Goal: Task Accomplishment & Management: Use online tool/utility

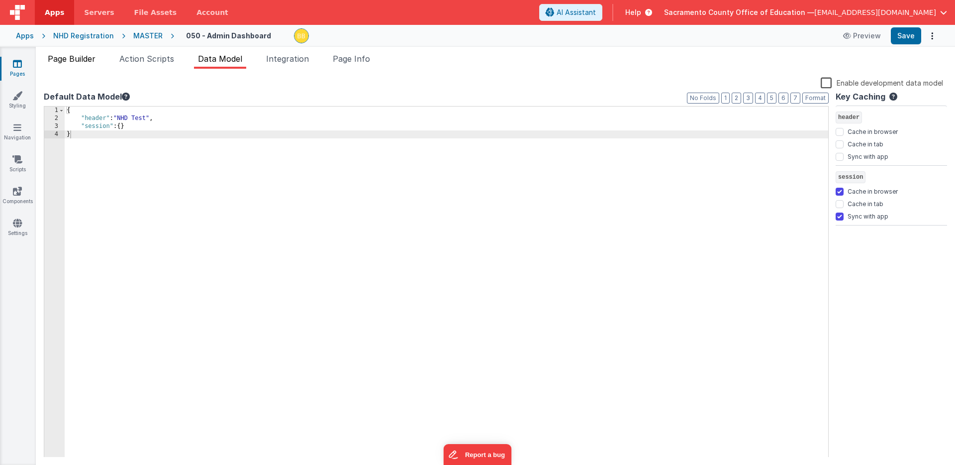
click at [91, 58] on span "Page Builder" at bounding box center [72, 59] width 48 height 10
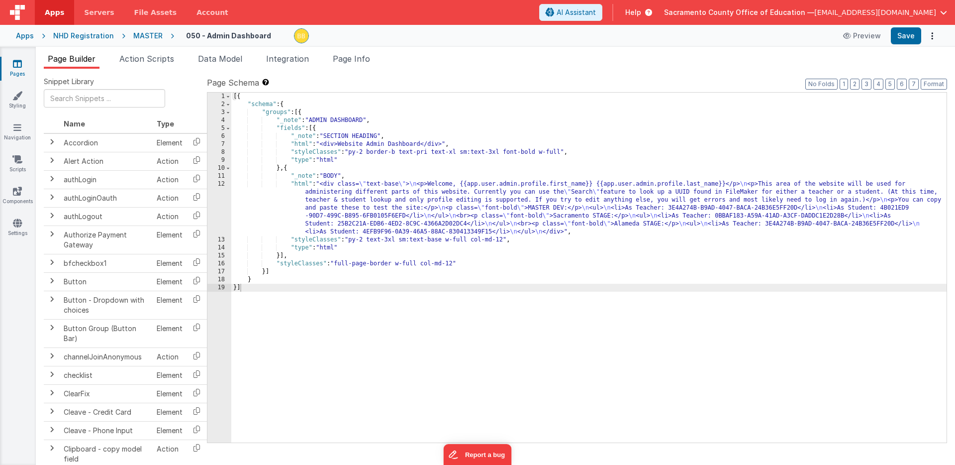
click at [301, 185] on div "[{ "schema" : { "groups" : [{ "_note" : "ADMIN DASHBOARD" , "fields" : [{ "_not…" at bounding box center [588, 276] width 715 height 366
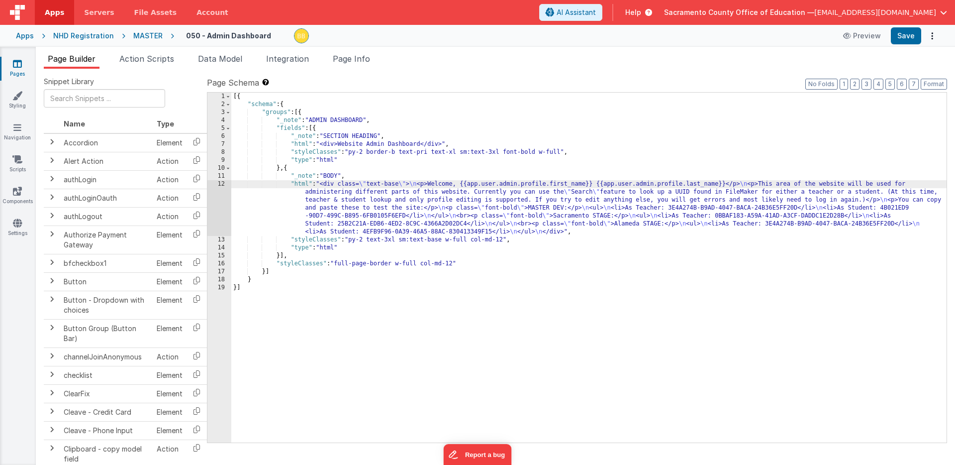
click at [221, 195] on div "12" at bounding box center [219, 208] width 24 height 56
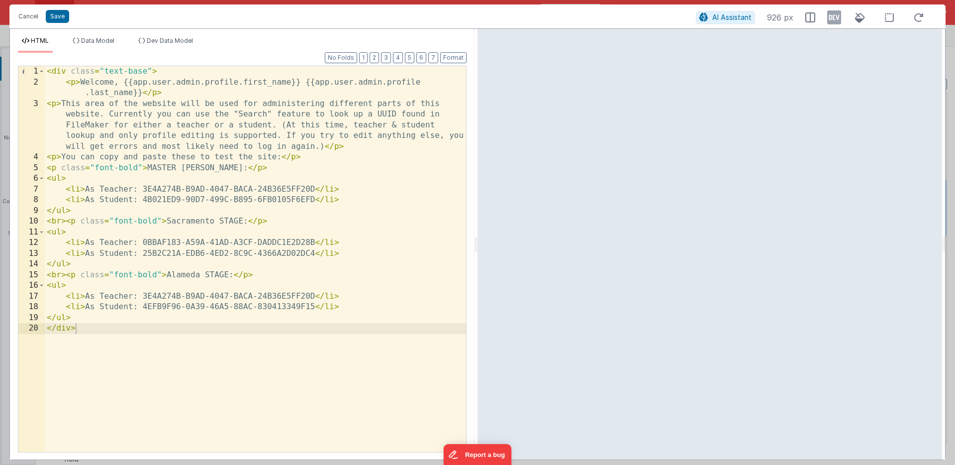
click at [347, 147] on div "< div class = "text-base" > < p > Welcome, {{app.user.admin.profile.first_name}…" at bounding box center [255, 269] width 421 height 407
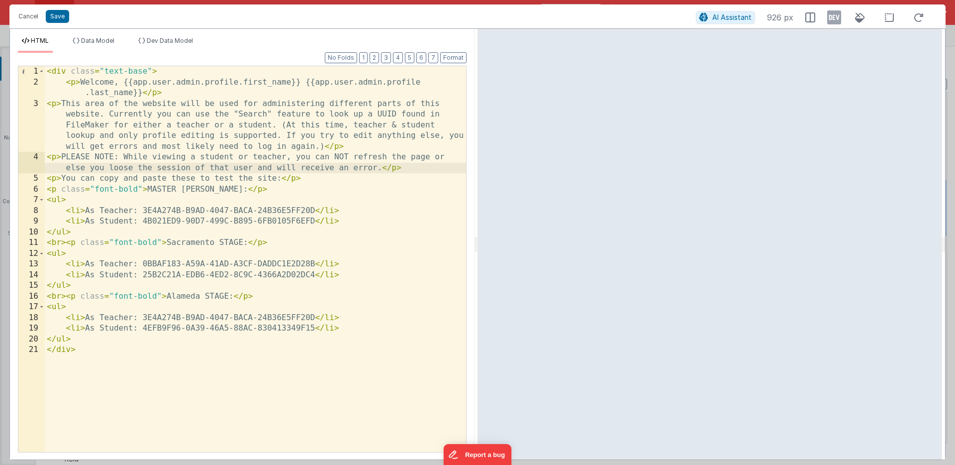
click at [56, 159] on div "< div class = "text-base" > < p > Welcome, {{app.user.admin.profile.first_name}…" at bounding box center [255, 269] width 421 height 407
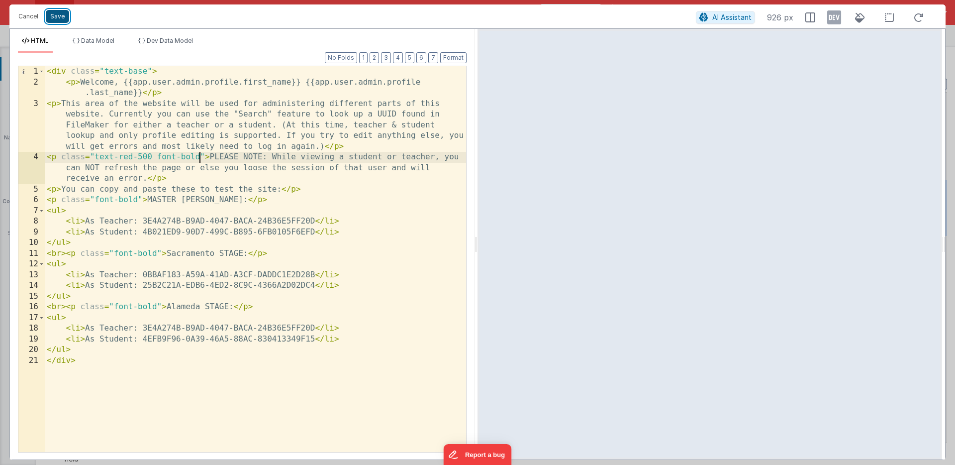
click at [58, 12] on button "Save" at bounding box center [57, 16] width 23 height 13
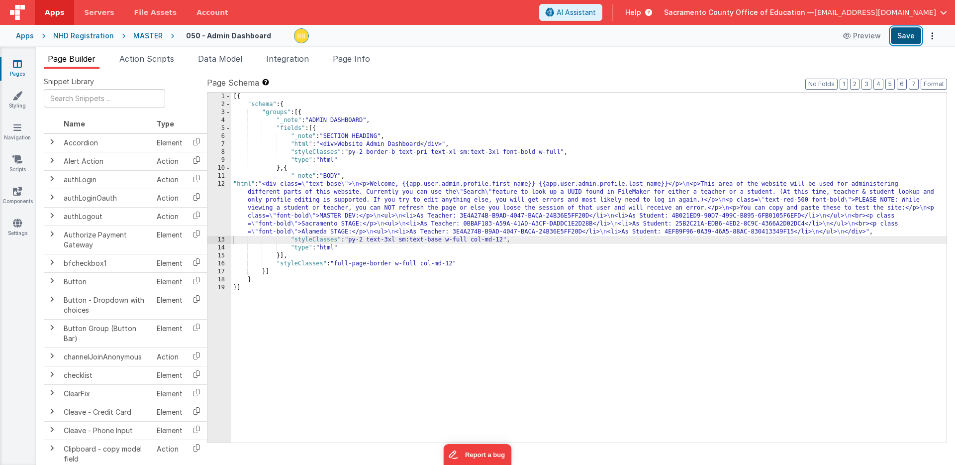
click at [905, 36] on button "Save" at bounding box center [906, 35] width 30 height 17
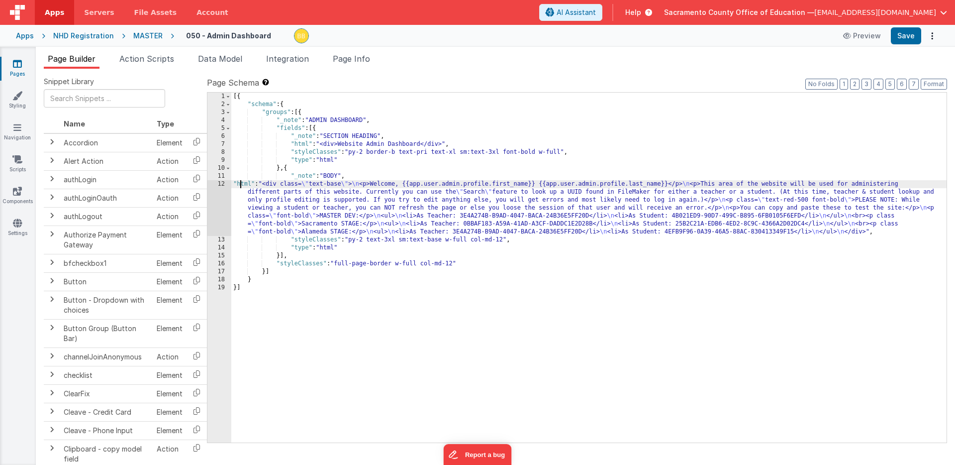
click at [240, 184] on div "[{ "schema" : { "groups" : [{ "_note" : "ADMIN DASHBOARD" , "fields" : [{ "_not…" at bounding box center [588, 276] width 715 height 366
click at [224, 188] on div "12" at bounding box center [219, 208] width 24 height 56
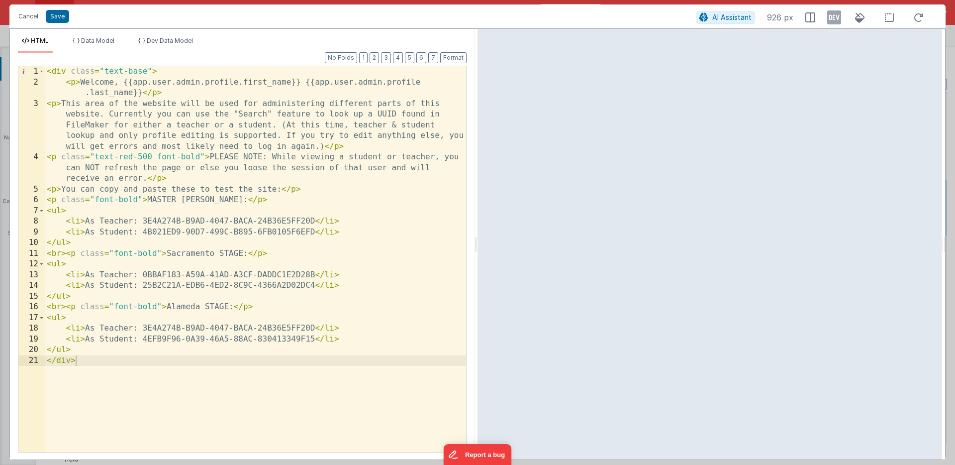
click at [150, 168] on div "< div class = "text-base" > < p > Welcome, {{app.user.admin.profile.first_name}…" at bounding box center [255, 269] width 421 height 407
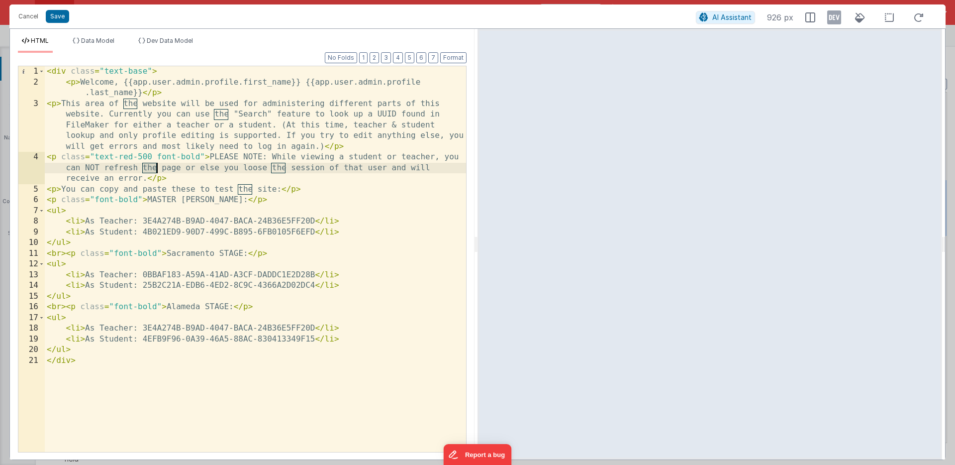
click at [150, 168] on div "< div class = "text-base" > < p > Welcome, {{app.user.admin.profile.first_name}…" at bounding box center [255, 269] width 421 height 407
click at [242, 167] on div "< div class = "text-base" > < p > Welcome, {{app.user.admin.profile.first_name}…" at bounding box center [255, 269] width 421 height 407
click at [59, 17] on button "Save" at bounding box center [57, 16] width 23 height 13
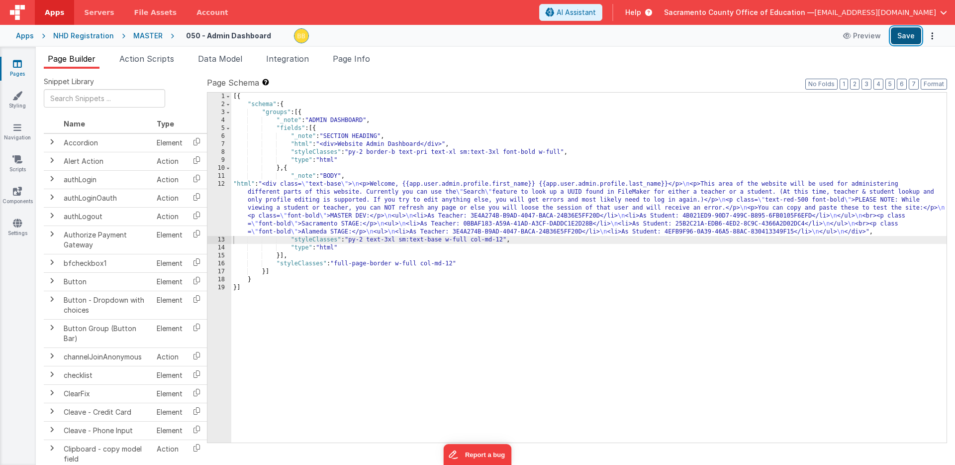
click at [899, 36] on button "Save" at bounding box center [906, 35] width 30 height 17
click at [17, 95] on icon at bounding box center [17, 96] width 10 height 10
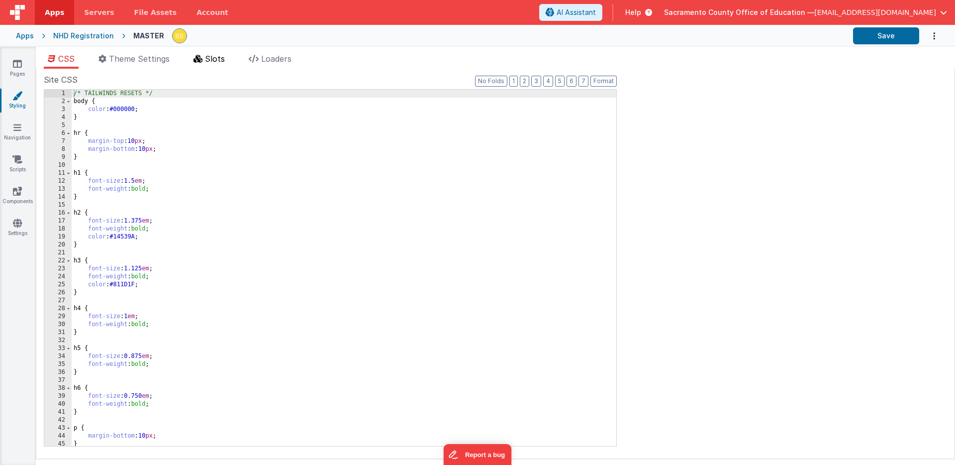
click at [214, 58] on span "Slots" at bounding box center [215, 59] width 20 height 10
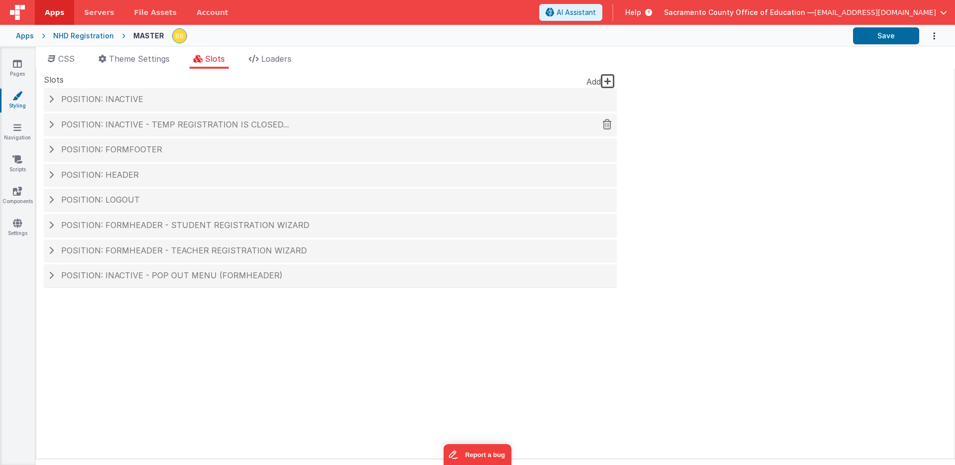
click at [164, 123] on span "Position: inactive - TEMP Registration is closed..." at bounding box center [175, 124] width 228 height 10
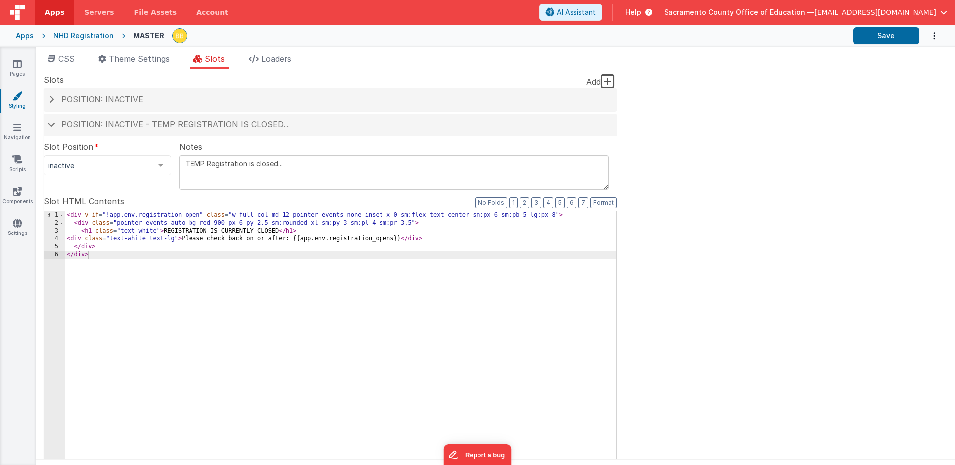
click at [191, 231] on div "< div v-if = "!app.env.registration_open" class = "w-full col-md-12 pointer-eve…" at bounding box center [341, 380] width 552 height 338
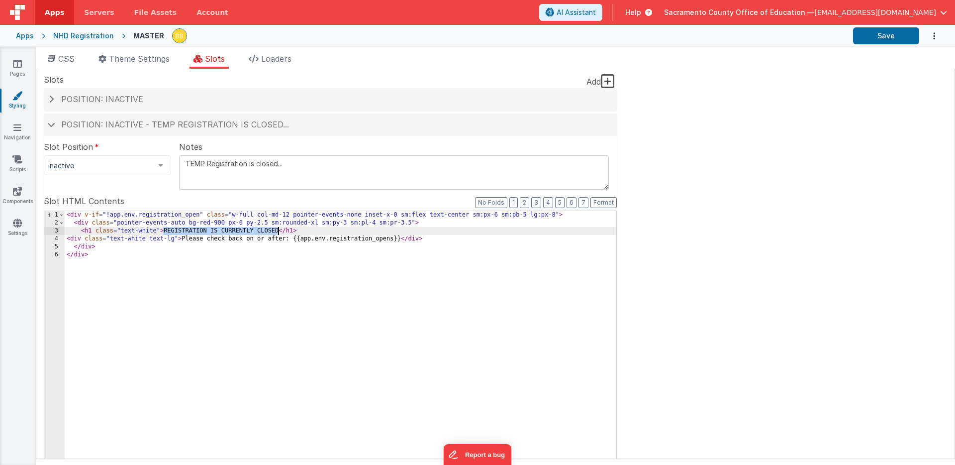
drag, startPoint x: 191, startPoint y: 231, endPoint x: 261, endPoint y: 229, distance: 70.7
click at [261, 229] on div "< div v-if = "!app.env.registration_open" class = "w-full col-md-12 pointer-eve…" at bounding box center [341, 380] width 552 height 338
drag, startPoint x: 180, startPoint y: 240, endPoint x: 400, endPoint y: 241, distance: 220.9
click at [400, 241] on div "< div v-if = "!app.env.registration_open" class = "w-full col-md-12 pointer-eve…" at bounding box center [341, 380] width 552 height 338
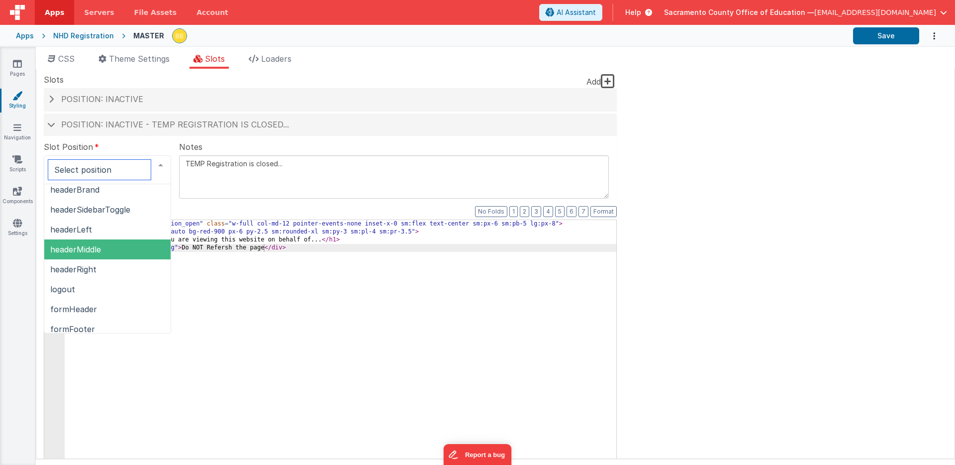
scroll to position [71, 0]
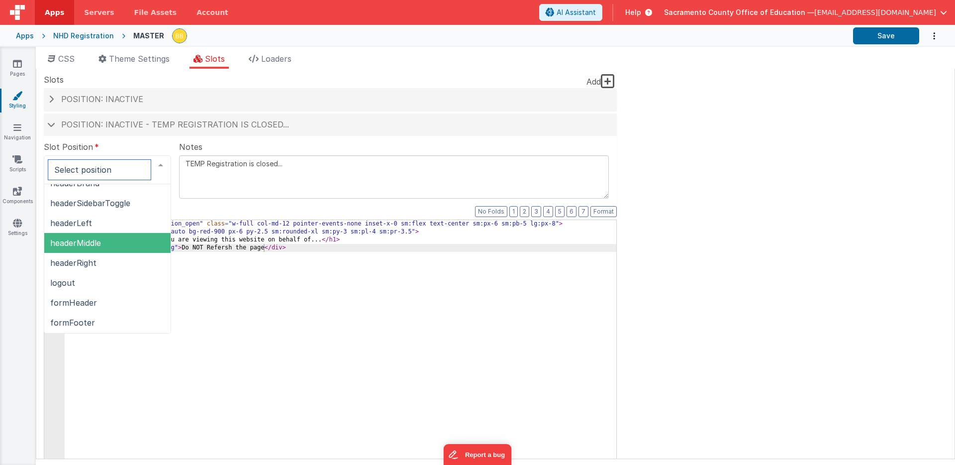
click at [85, 244] on span "headerMiddle" at bounding box center [75, 243] width 51 height 10
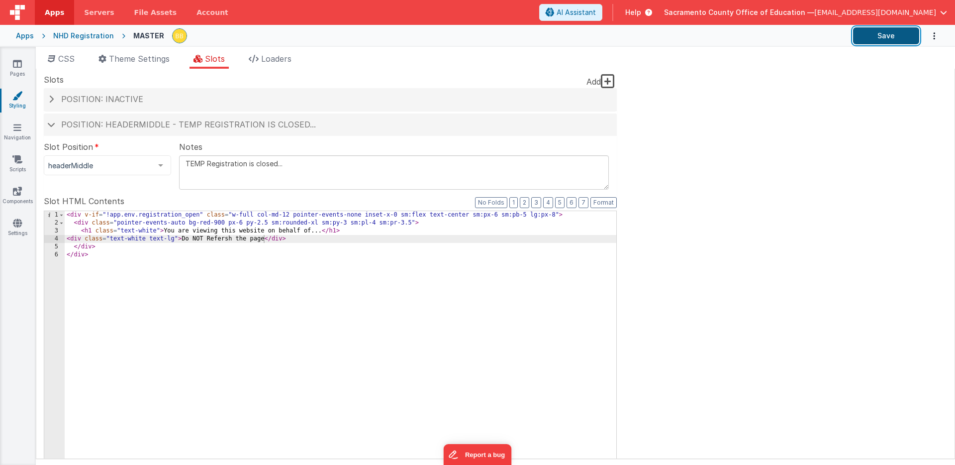
click at [874, 34] on button "Save" at bounding box center [886, 35] width 66 height 17
click at [110, 214] on div "< div v-if = "!app.env.registration_open" class = "w-full col-md-12 pointer-eve…" at bounding box center [341, 380] width 552 height 338
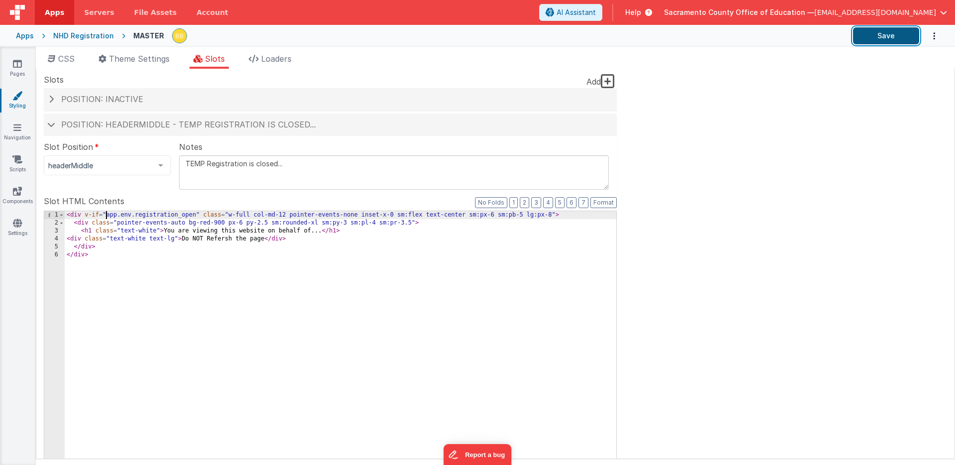
click at [874, 36] on button "Save" at bounding box center [886, 35] width 66 height 17
click at [161, 164] on div at bounding box center [161, 165] width 20 height 19
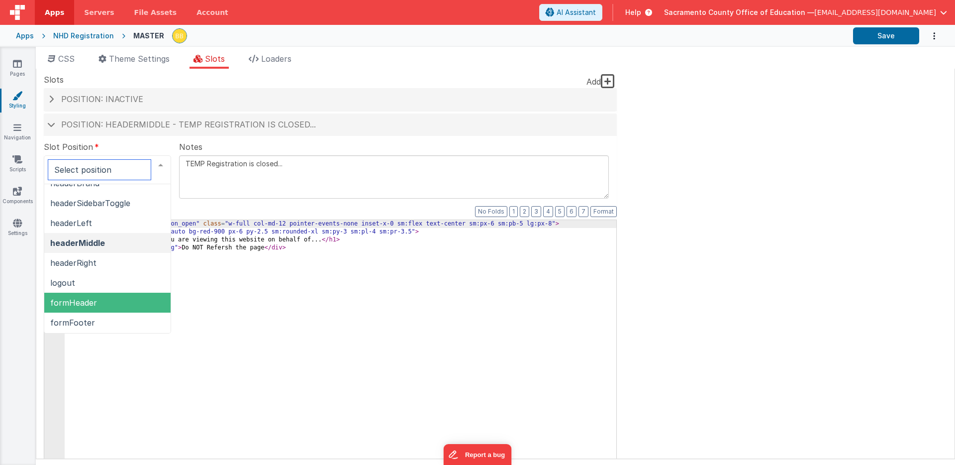
click at [95, 300] on span "formHeader" at bounding box center [73, 303] width 47 height 10
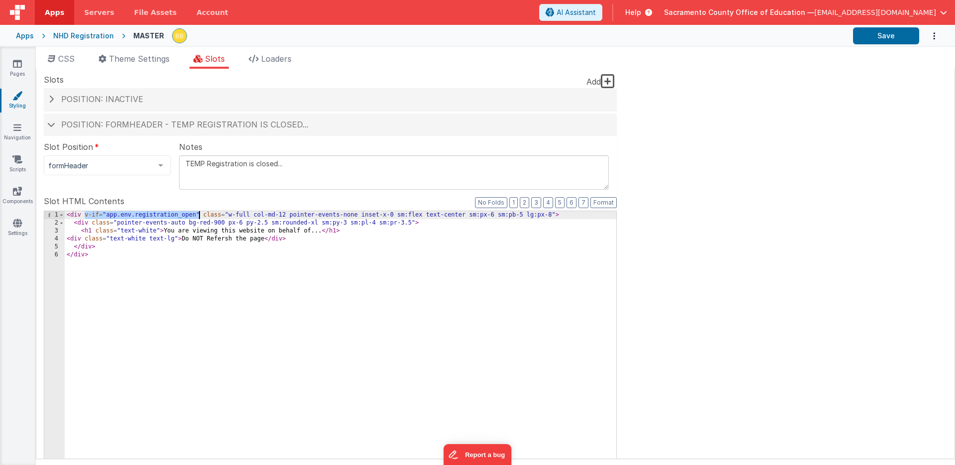
drag, startPoint x: 84, startPoint y: 216, endPoint x: 198, endPoint y: 214, distance: 114.4
click at [198, 214] on div "< div v-if = "app.env.registration_open" class = "w-full col-md-12 pointer-even…" at bounding box center [341, 380] width 552 height 338
click at [892, 32] on button "Save" at bounding box center [886, 35] width 66 height 17
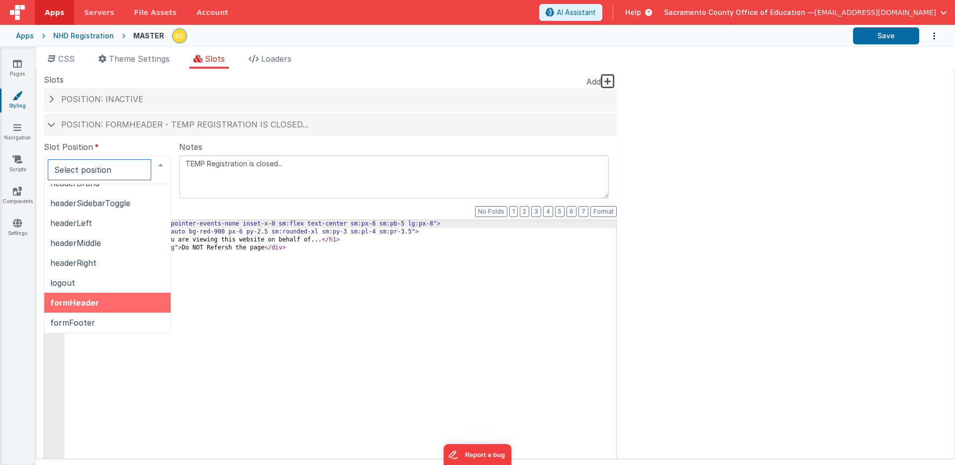
click at [160, 165] on div at bounding box center [161, 165] width 20 height 19
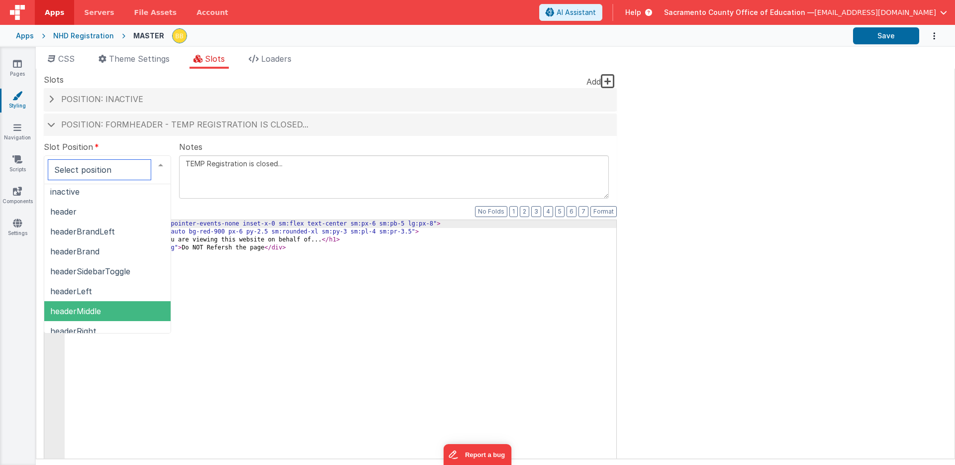
scroll to position [0, 0]
click at [89, 313] on span "headerMiddle" at bounding box center [75, 313] width 51 height 10
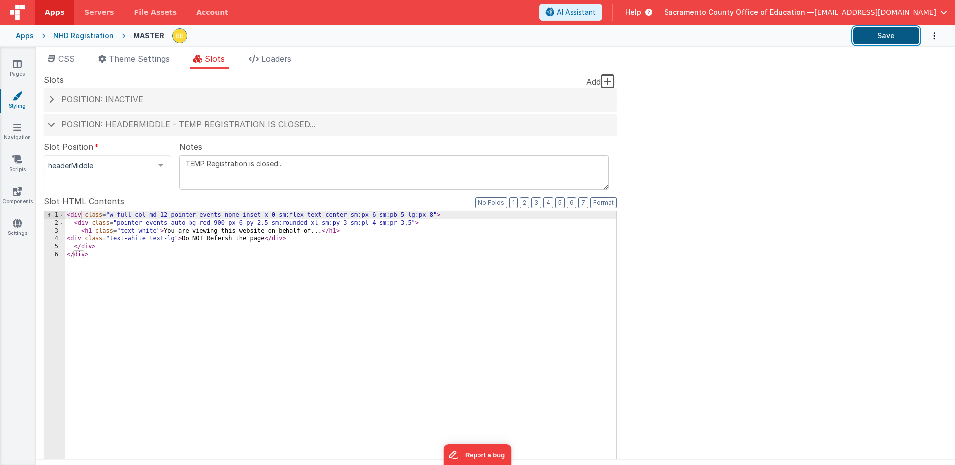
click at [881, 37] on button "Save" at bounding box center [886, 35] width 66 height 17
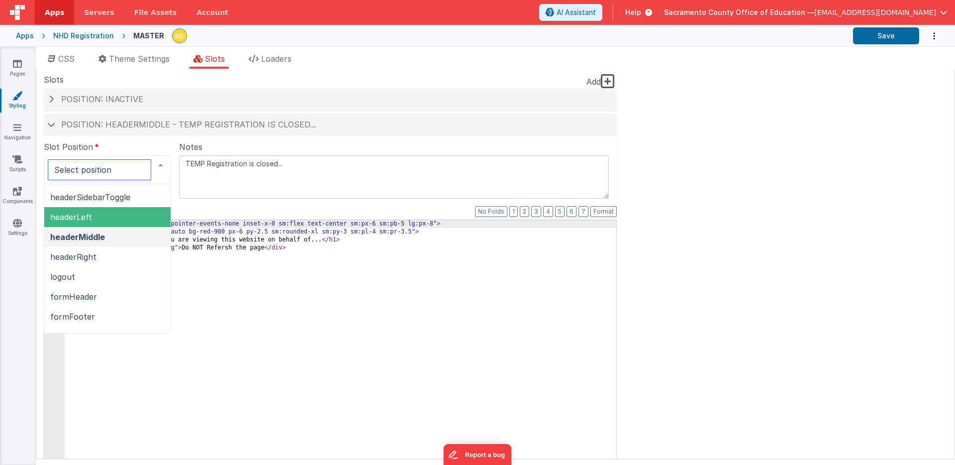
scroll to position [83, 0]
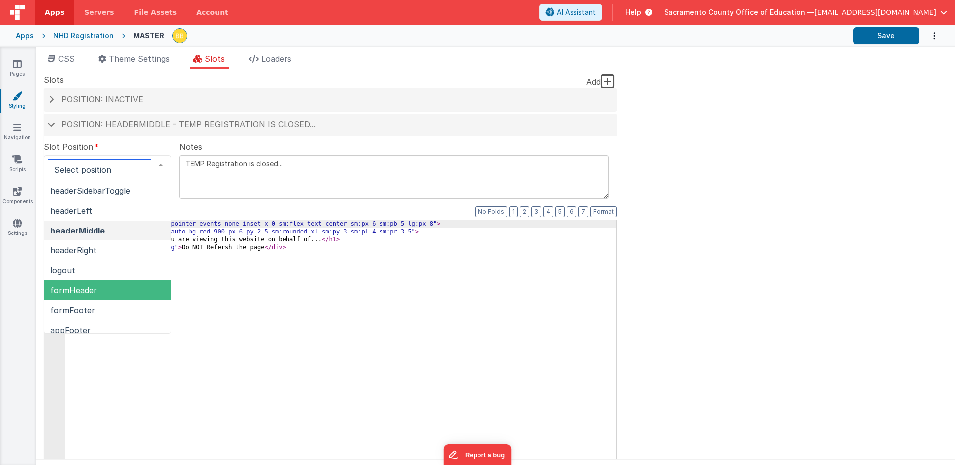
click at [113, 288] on span "formHeader" at bounding box center [107, 290] width 126 height 20
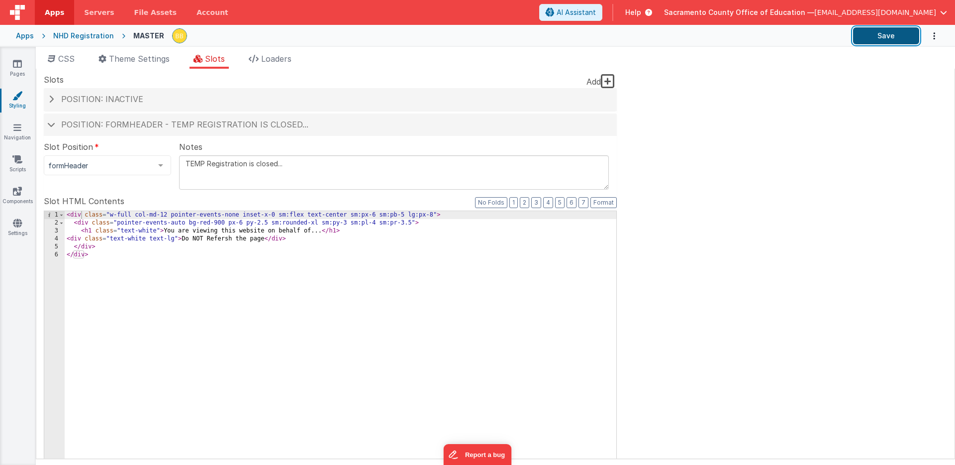
click at [868, 37] on button "Save" at bounding box center [886, 35] width 66 height 17
click at [110, 215] on div "< div class = "w-full col-md-12 pointer-events-none inset-x-0 sm:flex text-cent…" at bounding box center [341, 380] width 552 height 338
drag, startPoint x: 110, startPoint y: 216, endPoint x: 134, endPoint y: 214, distance: 23.9
click at [134, 214] on div "< div class = "w-full col-md-12 pointer-events-none inset-x-0 sm:flex text-cent…" at bounding box center [341, 380] width 552 height 338
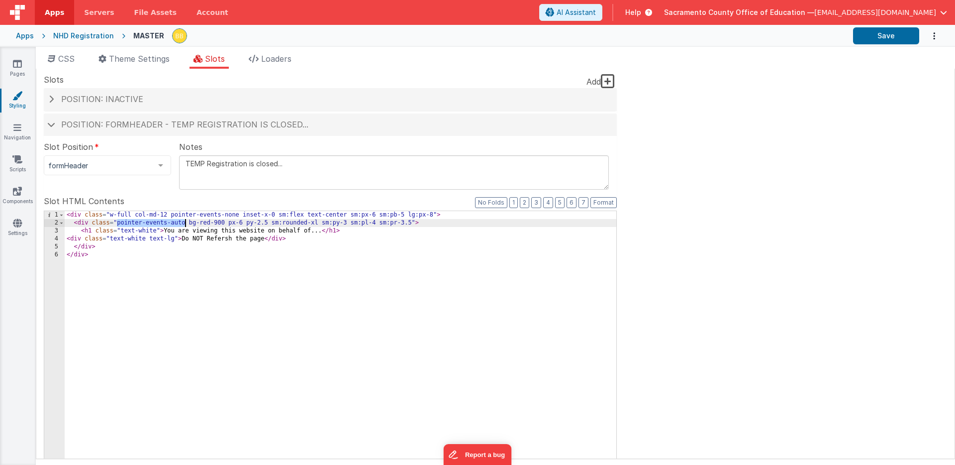
drag, startPoint x: 119, startPoint y: 223, endPoint x: 184, endPoint y: 223, distance: 64.7
click at [184, 223] on div "< div class = "w-full col-md-12 pointer-events-none inset-x-0 sm:flex text-cent…" at bounding box center [341, 380] width 552 height 338
drag, startPoint x: 303, startPoint y: 224, endPoint x: 364, endPoint y: 221, distance: 60.7
click at [364, 221] on div "< div class = "w-full col-md-12 pointer-events-none inset-x-0 sm:flex text-cent…" at bounding box center [341, 380] width 552 height 338
click at [363, 223] on div "< div class = "w-full col-md-12 pointer-events-none inset-x-0 sm:flex text-cent…" at bounding box center [341, 380] width 552 height 338
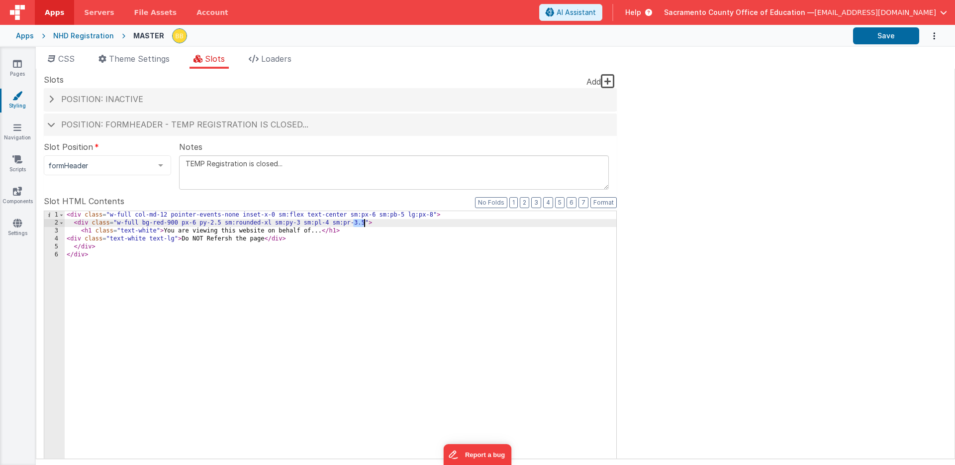
drag, startPoint x: 353, startPoint y: 224, endPoint x: 363, endPoint y: 224, distance: 9.5
click at [363, 224] on div "< div class = "w-full col-md-12 pointer-events-none inset-x-0 sm:flex text-cent…" at bounding box center [341, 380] width 552 height 338
drag, startPoint x: 210, startPoint y: 223, endPoint x: 220, endPoint y: 223, distance: 10.0
click at [220, 223] on div "< div class = "w-full col-md-12 pointer-events-none inset-x-0 sm:flex text-cent…" at bounding box center [341, 380] width 552 height 338
click at [200, 224] on div "< div class = "w-full col-md-12 pointer-events-none inset-x-0 sm:flex text-cent…" at bounding box center [341, 380] width 552 height 338
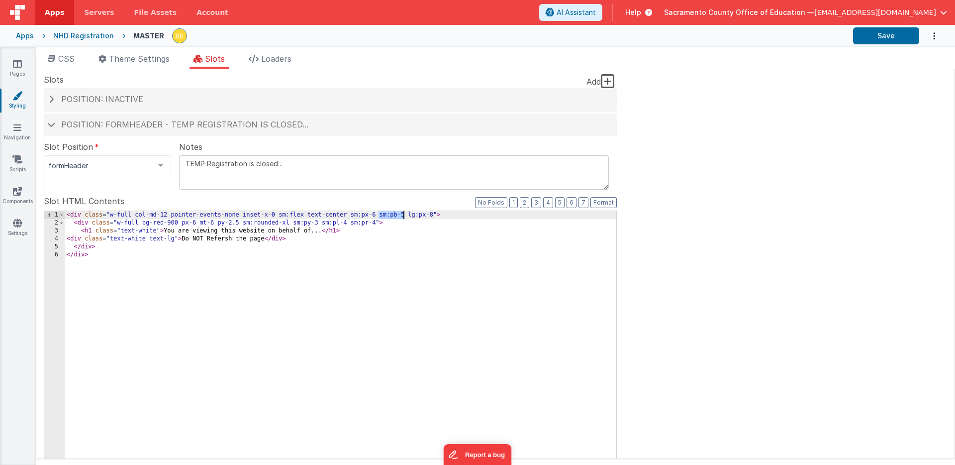
drag, startPoint x: 379, startPoint y: 215, endPoint x: 403, endPoint y: 214, distance: 23.9
click at [403, 214] on div "< div class = "w-full col-md-12 pointer-events-none inset-x-0 sm:flex text-cent…" at bounding box center [341, 380] width 552 height 338
click at [879, 33] on button "Save" at bounding box center [886, 35] width 66 height 17
click at [84, 216] on div "< div class = "w-full col-md-12 pointer-events-none inset-x-0 sm:flex text-cent…" at bounding box center [341, 380] width 552 height 338
click at [105, 215] on div "< div v-if = "" class = "w-full col-md-12 pointer-events-none inset-x-0 sm:flex…" at bounding box center [341, 380] width 552 height 338
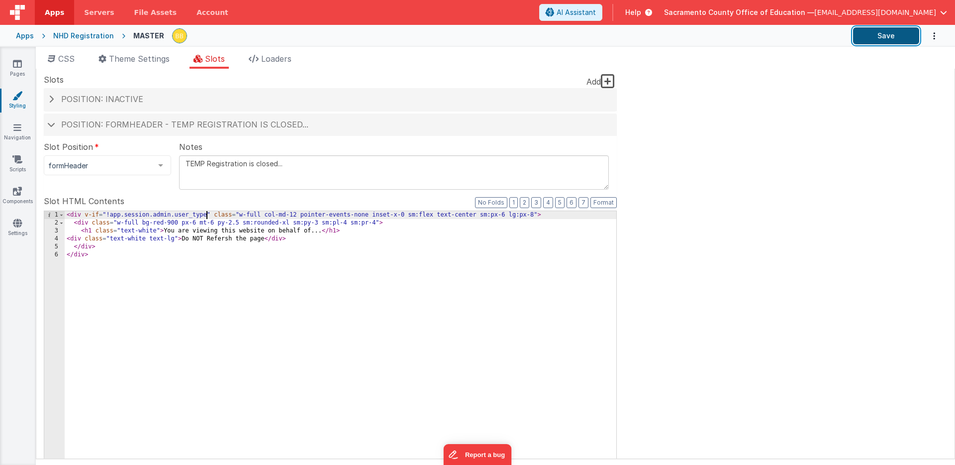
click at [872, 35] on button "Save" at bounding box center [886, 35] width 66 height 17
click at [17, 126] on icon at bounding box center [17, 127] width 8 height 10
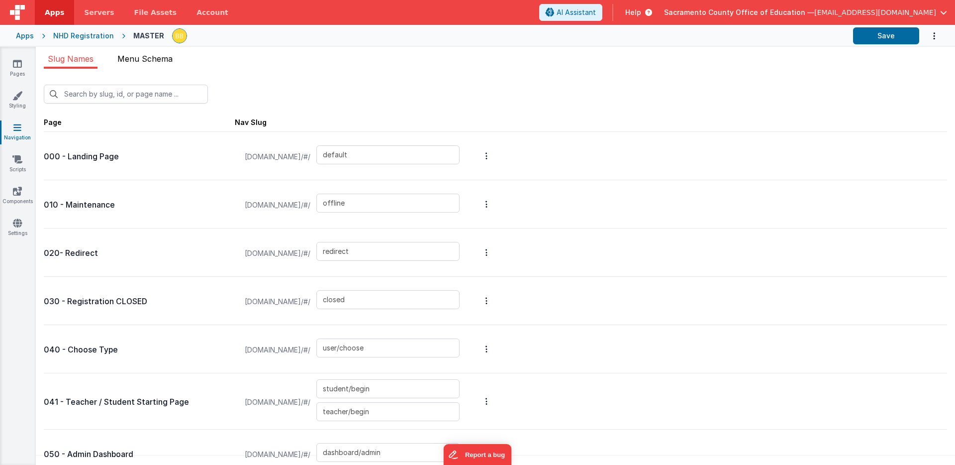
click at [166, 56] on span "Menu Schema" at bounding box center [144, 59] width 55 height 10
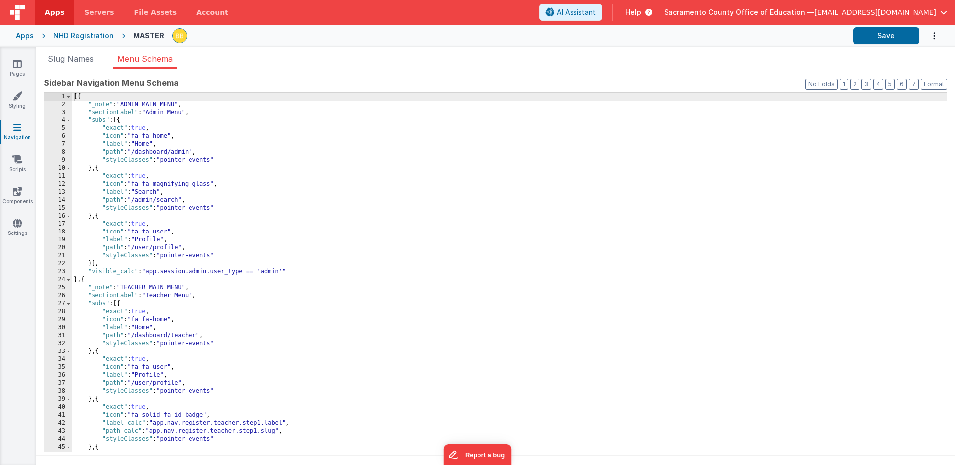
click at [231, 255] on div "[{ "_note" : "ADMIN MAIN MENU" , "sectionLabel" : "Admin Menu" , "subs" : [{ "e…" at bounding box center [509, 280] width 875 height 375
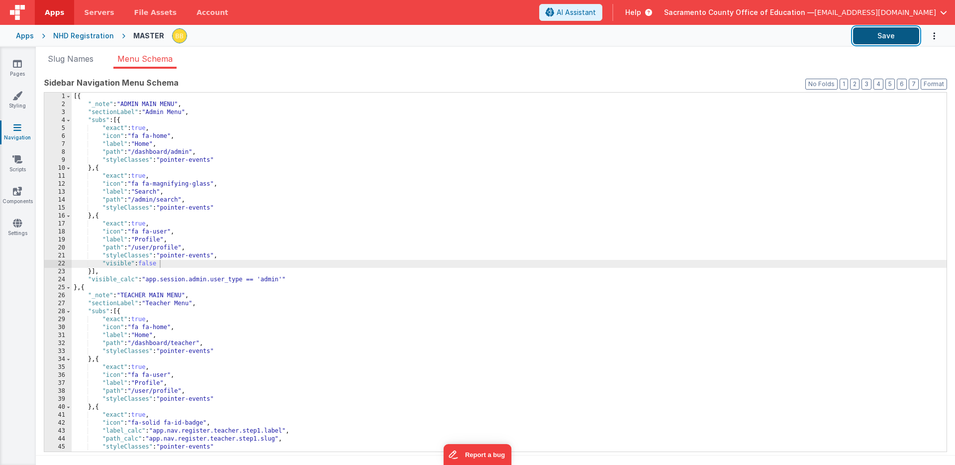
click at [862, 37] on button "Save" at bounding box center [886, 35] width 66 height 17
click at [19, 63] on icon at bounding box center [17, 64] width 9 height 10
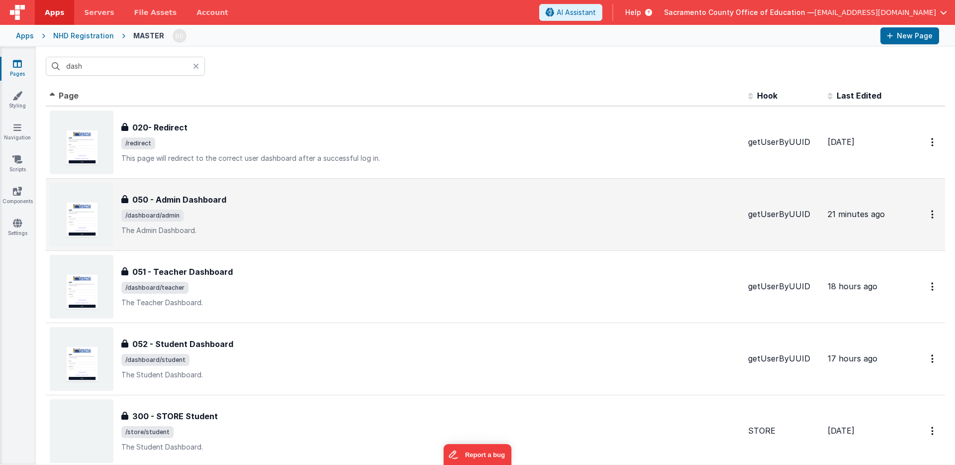
click at [188, 194] on h3 "050 - Admin Dashboard" at bounding box center [179, 200] width 94 height 12
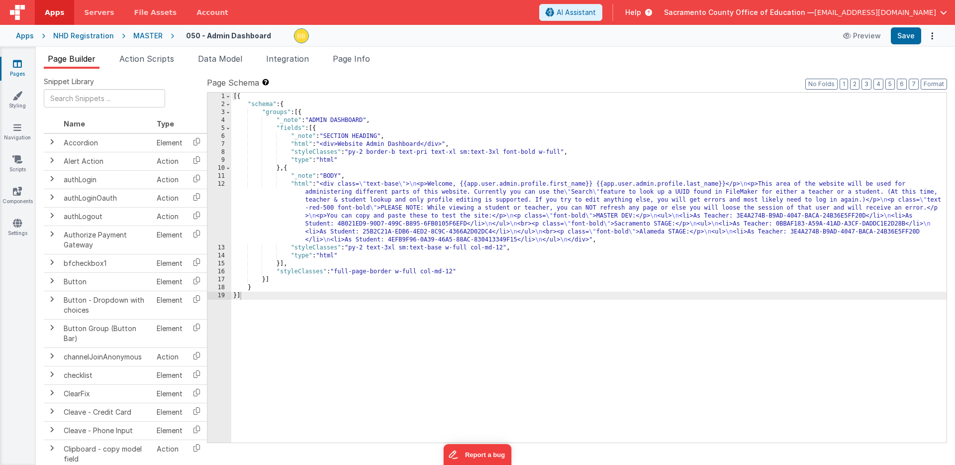
click at [302, 186] on div "[{ "schema" : { "groups" : [{ "_note" : "ADMIN DASHBOARD" , "fields" : [{ "_not…" at bounding box center [588, 276] width 715 height 366
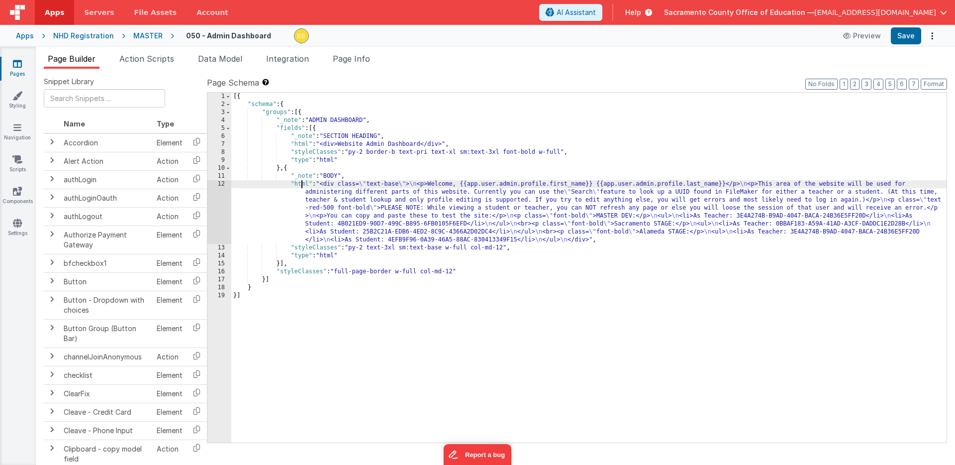
click at [222, 198] on div "12" at bounding box center [219, 212] width 24 height 64
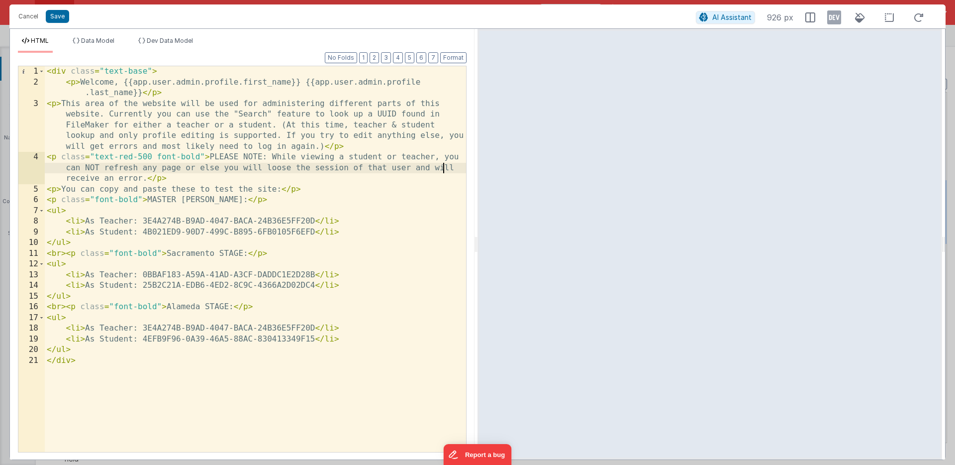
click at [442, 168] on div "< div class = "text-base" > < p > Welcome, {{app.user.admin.profile.first_name}…" at bounding box center [255, 269] width 421 height 407
click at [348, 168] on div "< div class = "text-base" > < p > Welcome, {{app.user.admin.profile.first_name}…" at bounding box center [255, 269] width 421 height 407
drag, startPoint x: 408, startPoint y: 168, endPoint x: 185, endPoint y: 178, distance: 223.6
click at [185, 178] on div "< div class = "text-base" > < p > Welcome, {{app.user.admin.profile.first_name}…" at bounding box center [255, 269] width 421 height 407
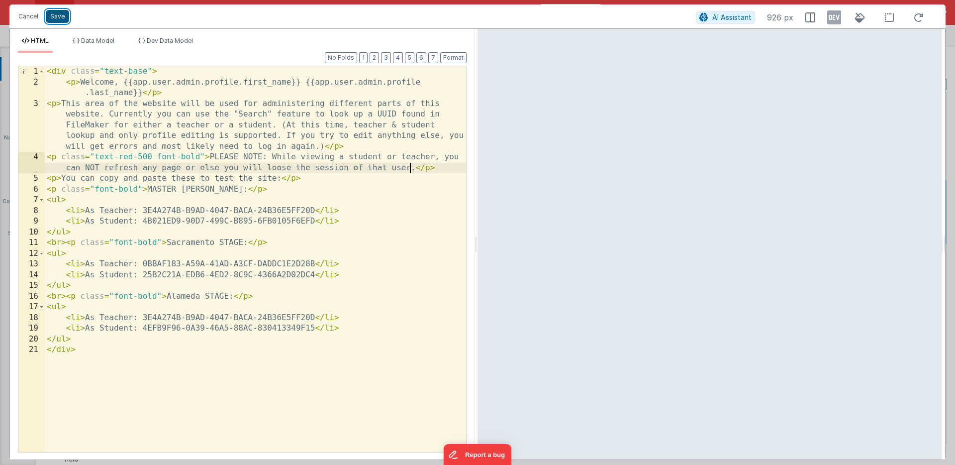
click at [57, 14] on button "Save" at bounding box center [57, 16] width 23 height 13
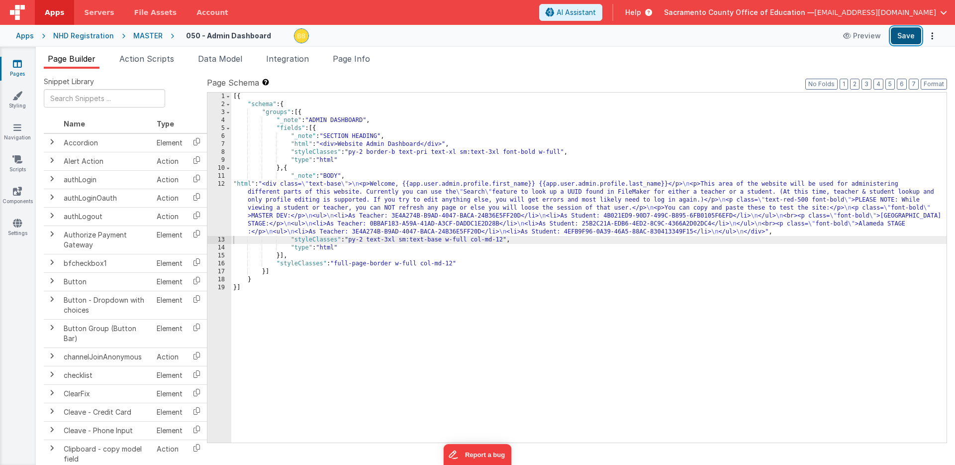
click at [905, 34] on button "Save" at bounding box center [906, 35] width 30 height 17
click at [246, 184] on div "[{ "schema" : { "groups" : [{ "_note" : "ADMIN DASHBOARD" , "fields" : [{ "_not…" at bounding box center [588, 276] width 715 height 366
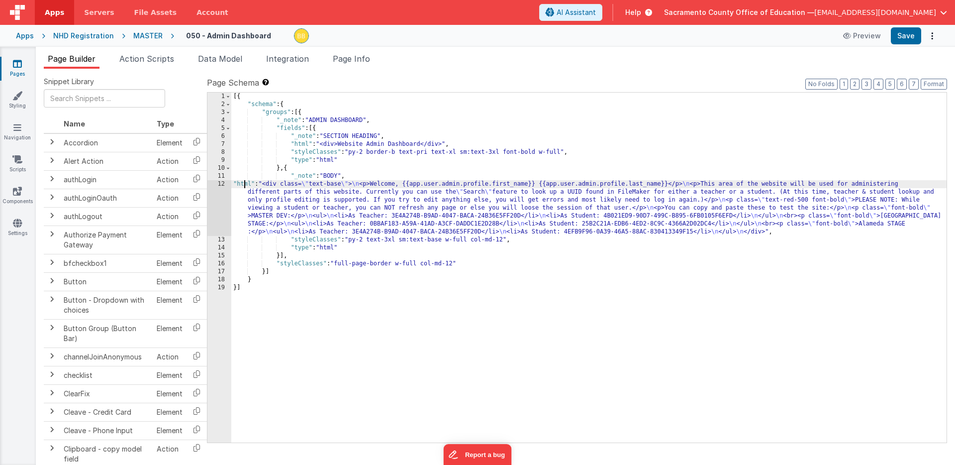
click at [225, 199] on div "12" at bounding box center [219, 208] width 24 height 56
click at [218, 187] on div "12" at bounding box center [219, 208] width 24 height 56
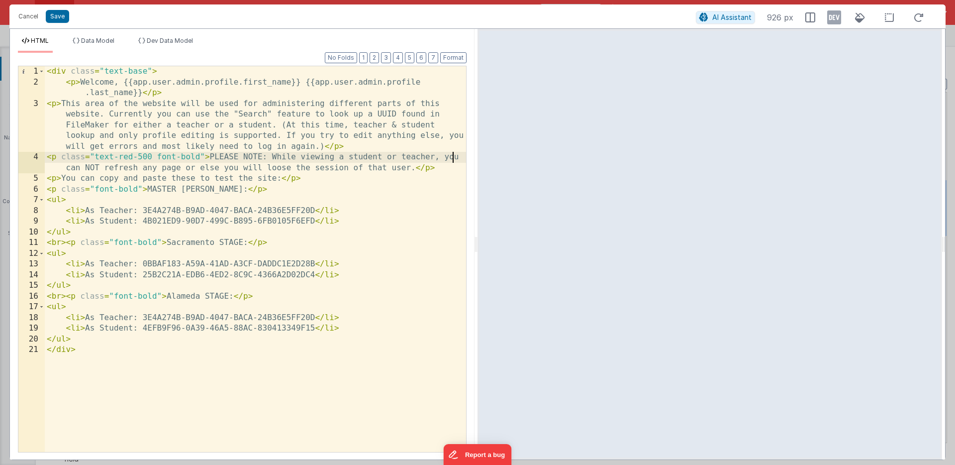
click at [452, 157] on div "< div class = "text-base" > < p > Welcome, {{app.user.admin.profile.first_name}…" at bounding box center [255, 269] width 421 height 407
drag, startPoint x: 452, startPoint y: 157, endPoint x: 79, endPoint y: 169, distance: 372.8
click at [79, 169] on div "< div class = "text-base" > < p > Welcome, {{app.user.admin.profile.first_name}…" at bounding box center [255, 269] width 421 height 407
click at [132, 169] on div "< div class = "text-base" > < p > Welcome, {{app.user.admin.profile.first_name}…" at bounding box center [255, 269] width 421 height 407
drag, startPoint x: 132, startPoint y: 169, endPoint x: 147, endPoint y: 168, distance: 15.0
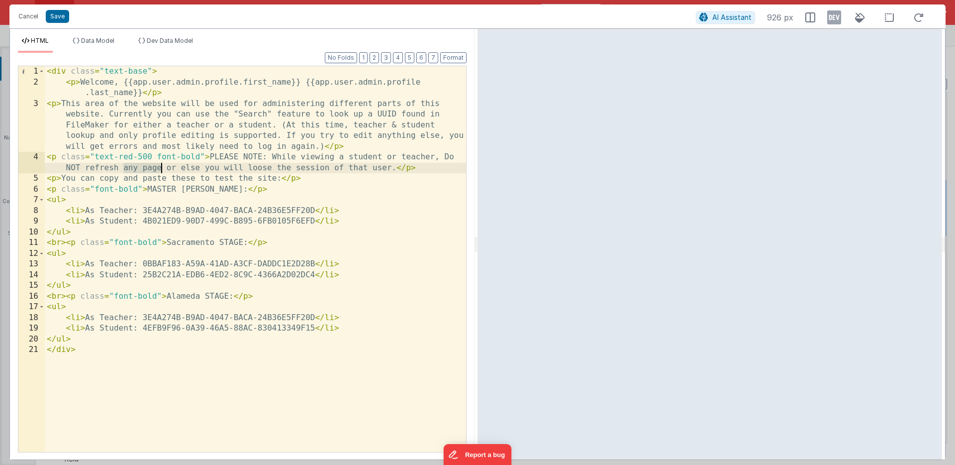
click at [147, 168] on div "< div class = "text-base" > < p > Welcome, {{app.user.admin.profile.first_name}…" at bounding box center [255, 269] width 421 height 407
click at [131, 168] on div "< div class = "text-base" > < p > Welcome, {{app.user.admin.profile.first_name}…" at bounding box center [255, 269] width 421 height 407
click at [61, 14] on button "Save" at bounding box center [57, 16] width 23 height 13
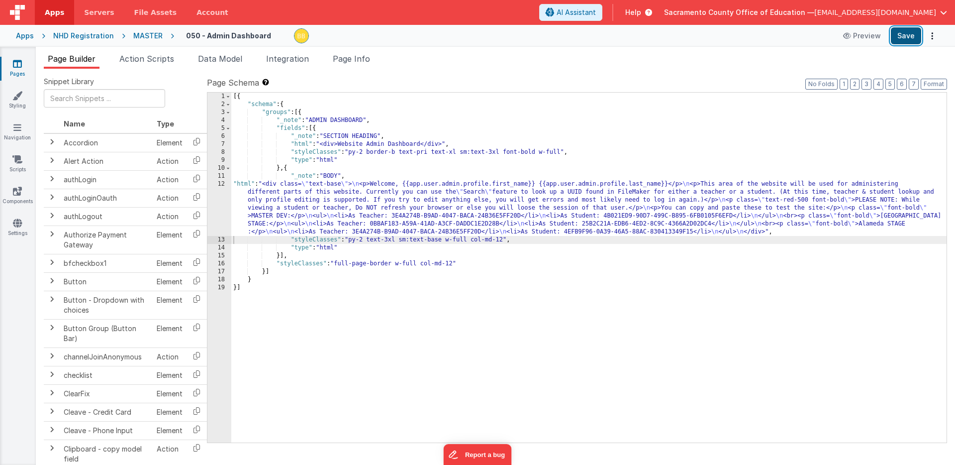
click at [900, 36] on button "Save" at bounding box center [906, 35] width 30 height 17
click at [140, 34] on div "MASTER" at bounding box center [147, 36] width 29 height 10
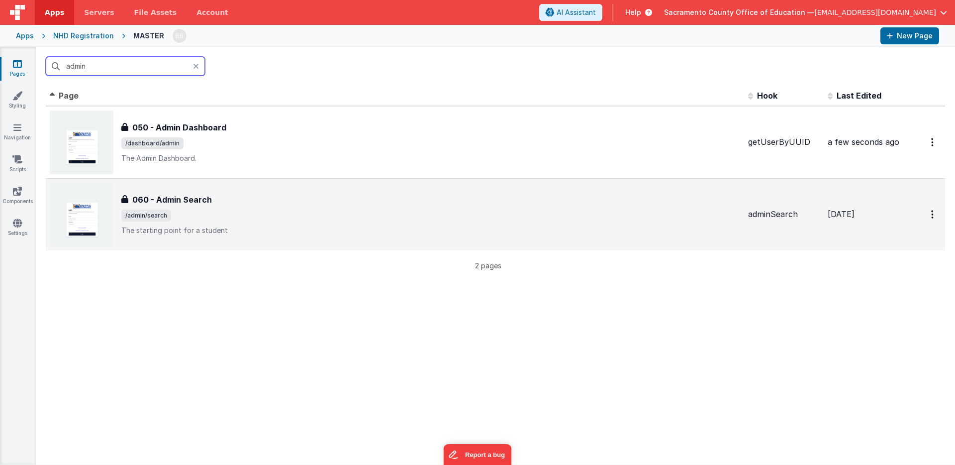
type input "admin"
click at [175, 200] on h3 "060 - Admin Search" at bounding box center [172, 200] width 80 height 12
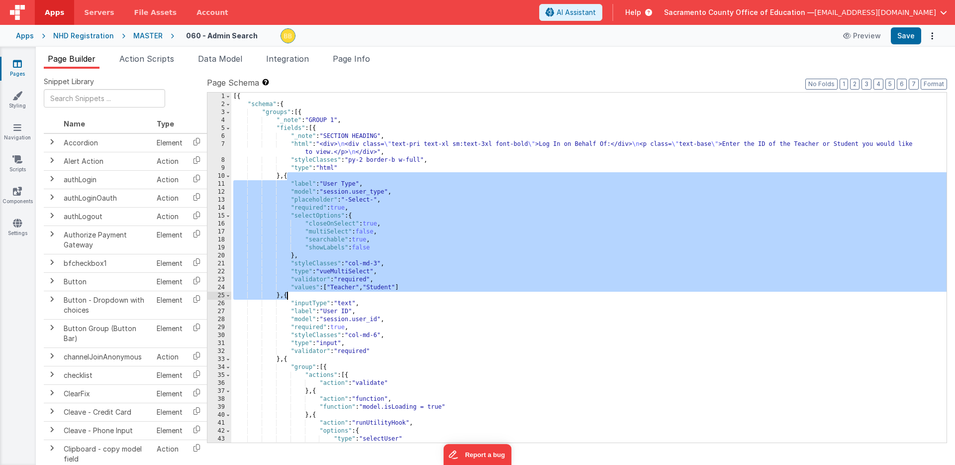
drag, startPoint x: 287, startPoint y: 176, endPoint x: 287, endPoint y: 294, distance: 117.9
click at [287, 294] on div "[{ "schema" : { "groups" : [{ "_note" : "GROUP 1" , "fields" : [{ "_note" : "SE…" at bounding box center [588, 276] width 715 height 366
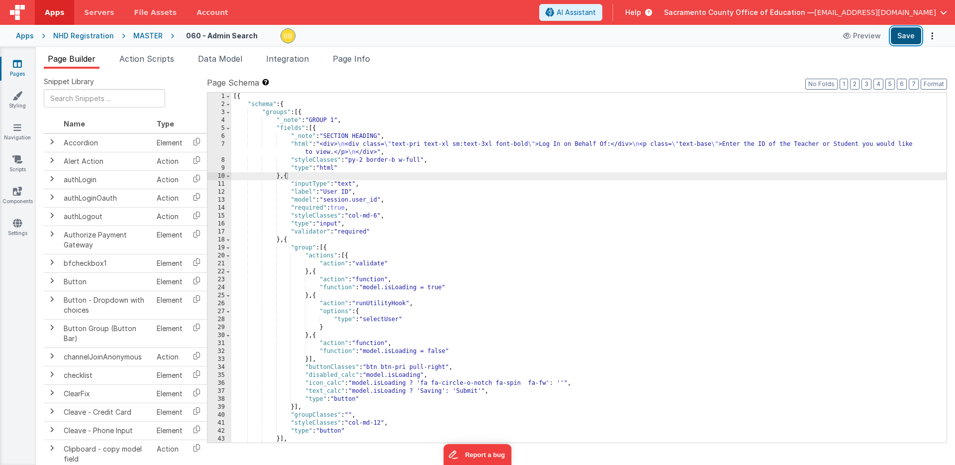
click at [907, 37] on button "Save" at bounding box center [906, 35] width 30 height 17
click at [141, 33] on div "MASTER" at bounding box center [147, 36] width 29 height 10
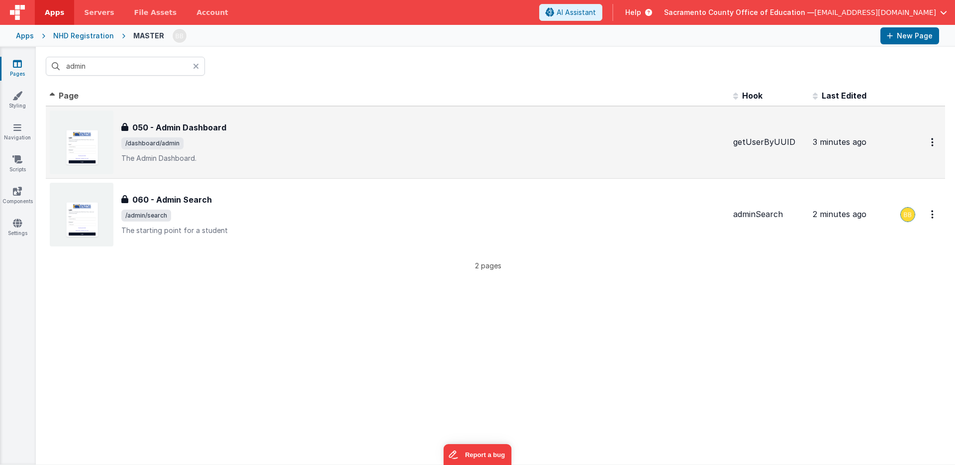
click at [188, 124] on h3 "050 - Admin Dashboard" at bounding box center [179, 127] width 94 height 12
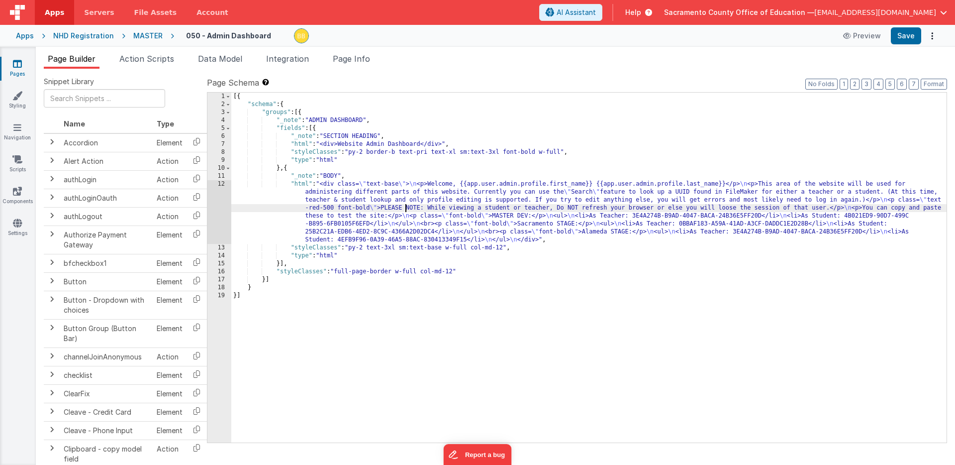
click at [404, 208] on div "[{ "schema" : { "groups" : [{ "_note" : "ADMIN DASHBOARD" , "fields" : [{ "_not…" at bounding box center [588, 276] width 715 height 366
click at [903, 35] on button "Save" at bounding box center [906, 35] width 30 height 17
click at [19, 65] on icon at bounding box center [17, 64] width 9 height 10
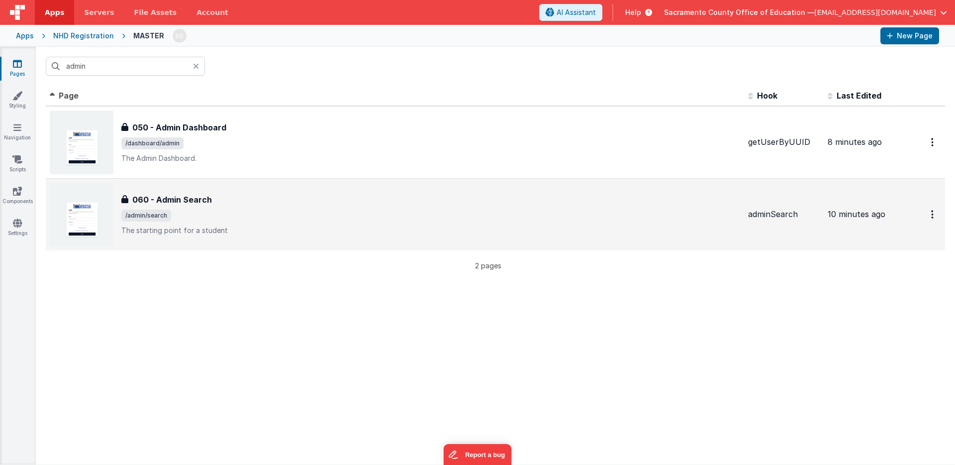
click at [183, 199] on h3 "060 - Admin Search" at bounding box center [172, 200] width 80 height 12
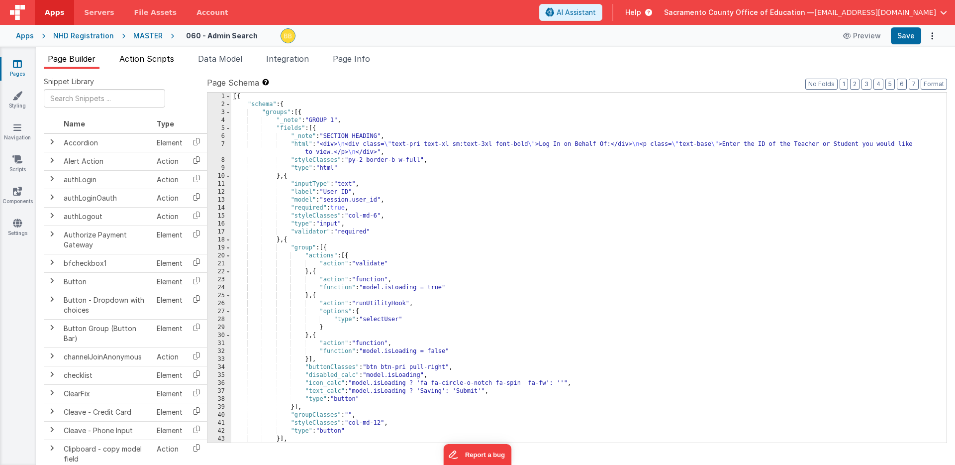
click at [159, 55] on span "Action Scripts" at bounding box center [146, 59] width 55 height 10
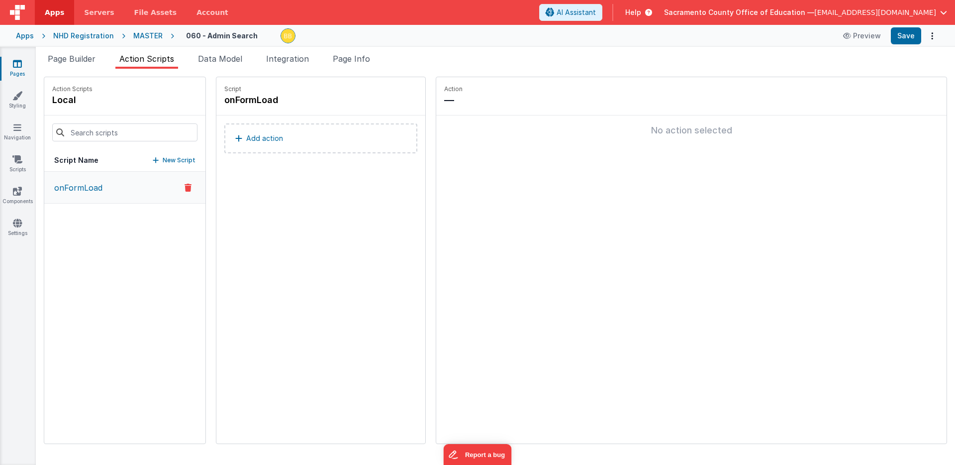
click at [103, 182] on button "onFormLoad" at bounding box center [124, 188] width 161 height 32
click at [231, 60] on span "Data Model" at bounding box center [220, 59] width 44 height 10
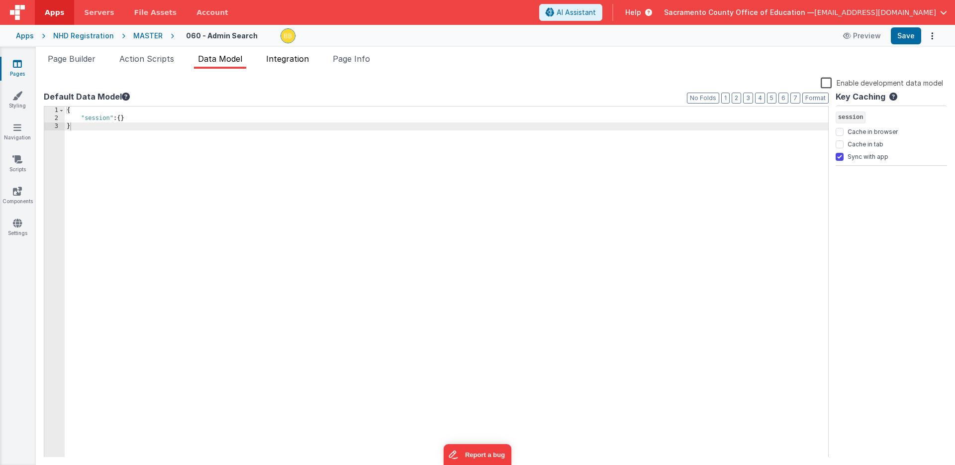
click at [280, 58] on span "Integration" at bounding box center [287, 59] width 43 height 10
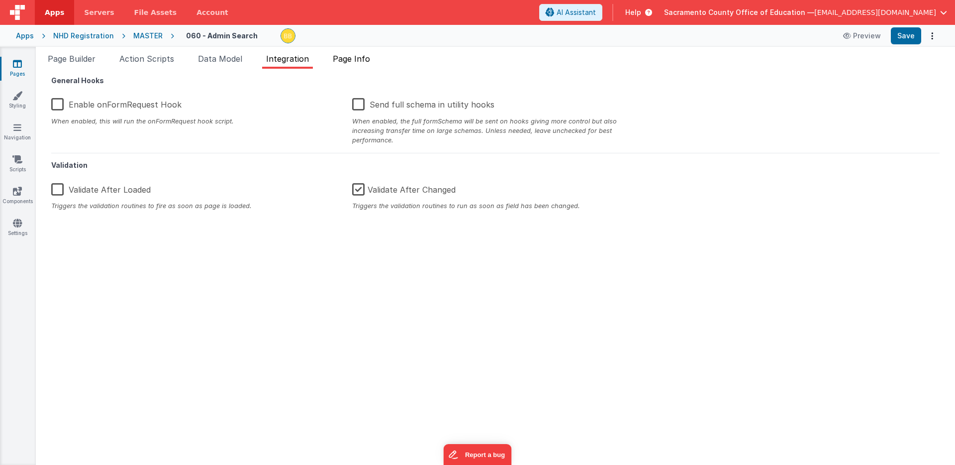
click at [345, 59] on span "Page Info" at bounding box center [351, 59] width 37 height 10
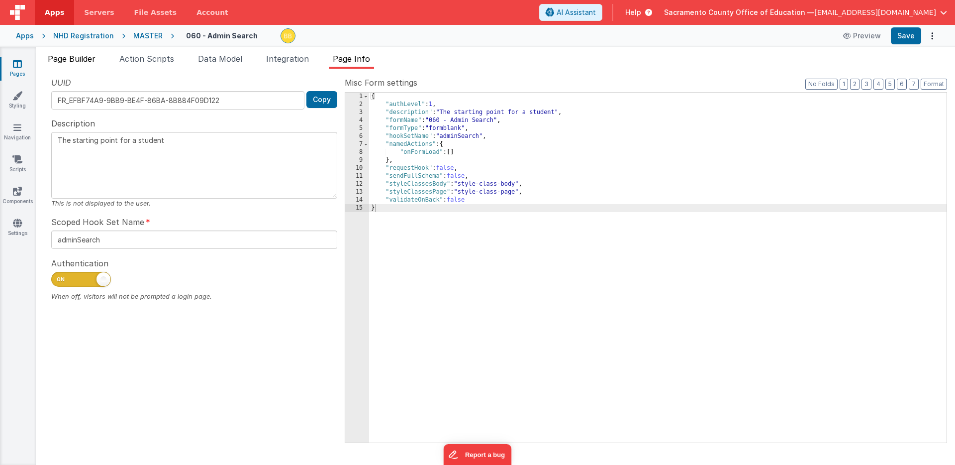
click at [86, 57] on span "Page Builder" at bounding box center [72, 59] width 48 height 10
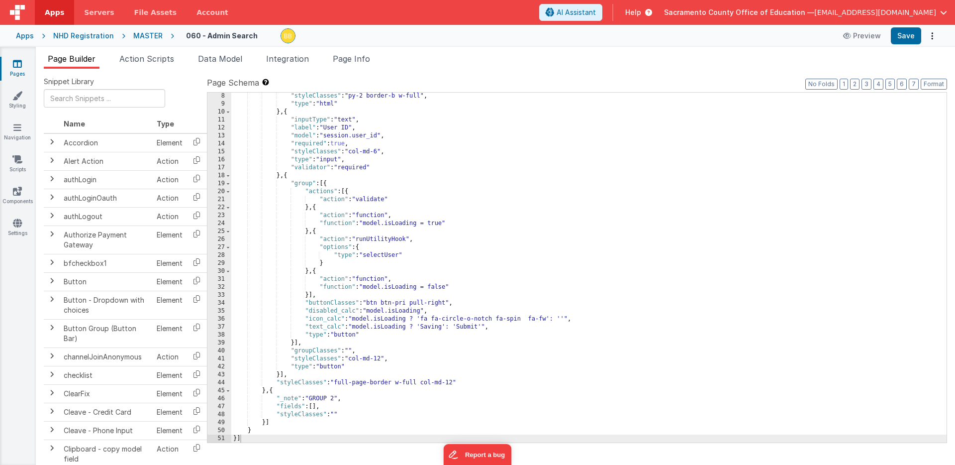
scroll to position [64, 0]
click at [21, 64] on icon at bounding box center [17, 64] width 9 height 10
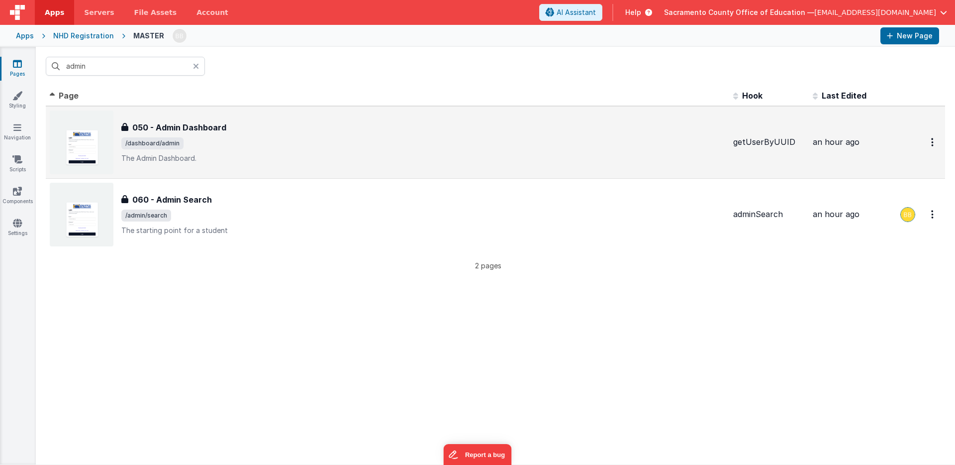
click at [178, 121] on h3 "050 - Admin Dashboard" at bounding box center [179, 127] width 94 height 12
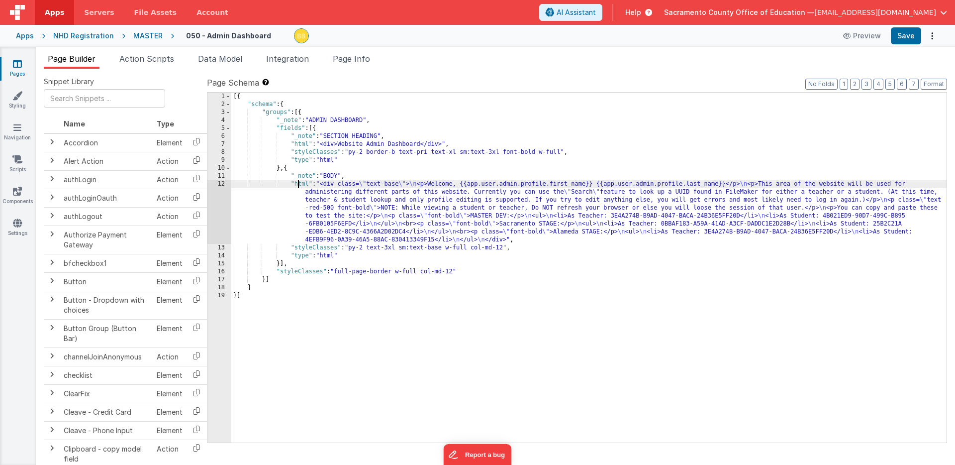
click at [297, 185] on div "[{ "schema" : { "groups" : [{ "_note" : "ADMIN DASHBOARD" , "fields" : [{ "_not…" at bounding box center [588, 276] width 715 height 366
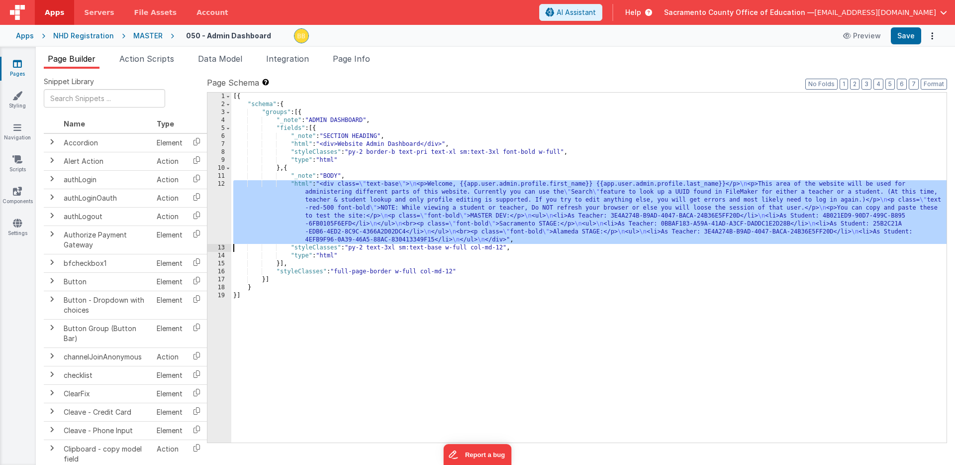
click at [224, 194] on div "12" at bounding box center [219, 212] width 24 height 64
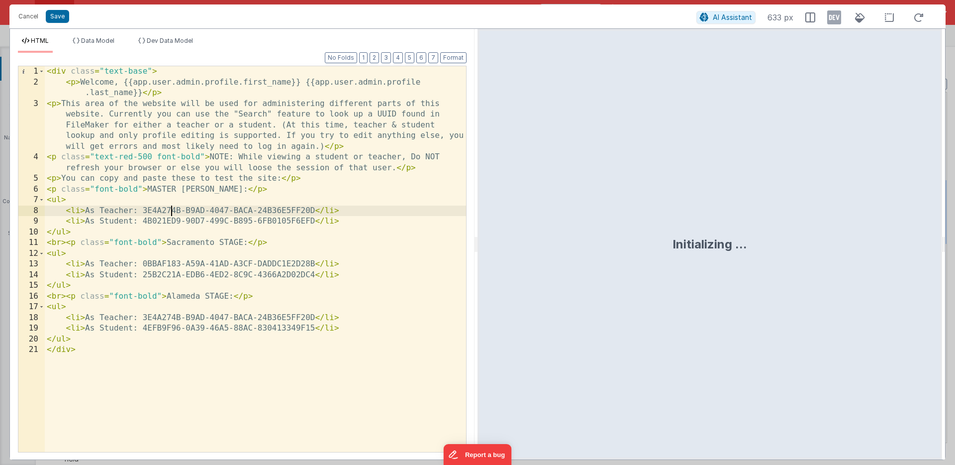
click at [169, 208] on div "< div class = "text-base" > < p > Welcome, {{app.user.admin.profile.first_name}…" at bounding box center [255, 269] width 421 height 407
drag, startPoint x: 169, startPoint y: 208, endPoint x: 263, endPoint y: 208, distance: 94.0
click at [263, 208] on div "< div class = "text-base" > < p > Welcome, {{app.user.admin.profile.first_name}…" at bounding box center [255, 269] width 421 height 407
click at [168, 222] on div "< div class = "text-base" > < p > Welcome, {{app.user.admin.profile.first_name}…" at bounding box center [255, 269] width 421 height 407
drag, startPoint x: 168, startPoint y: 222, endPoint x: 264, endPoint y: 222, distance: 96.5
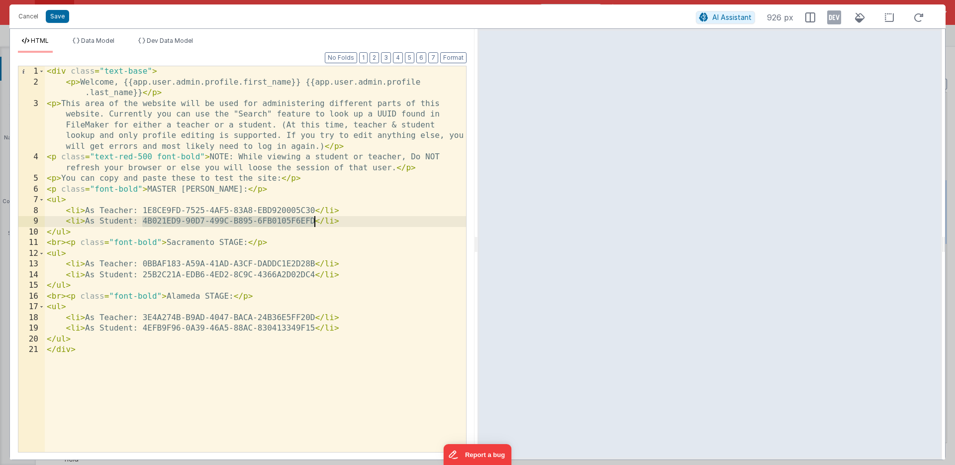
click at [264, 222] on div "< div class = "text-base" > < p > Welcome, {{app.user.admin.profile.first_name}…" at bounding box center [255, 269] width 421 height 407
click at [59, 12] on button "Save" at bounding box center [57, 16] width 23 height 13
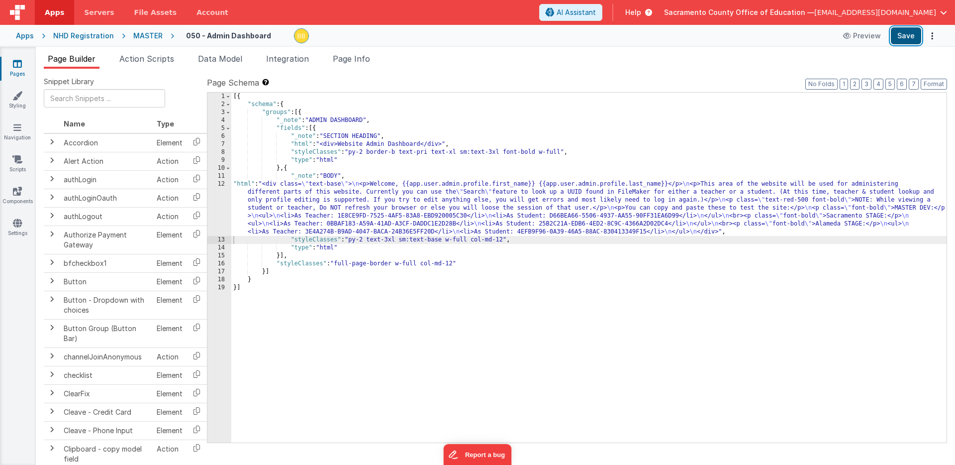
click at [898, 32] on button "Save" at bounding box center [906, 35] width 30 height 17
